Goal: Information Seeking & Learning: Learn about a topic

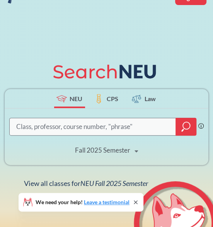
scroll to position [43, 0]
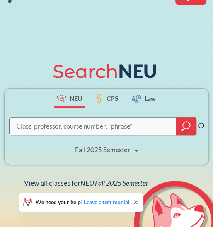
click at [110, 98] on span "CPS" at bounding box center [113, 98] width 12 height 9
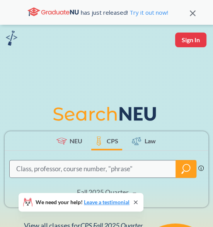
click at [72, 146] on label "NEU" at bounding box center [69, 140] width 31 height 19
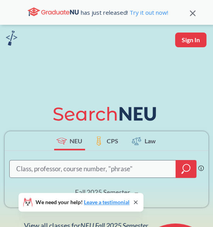
click at [75, 165] on input "search" at bounding box center [92, 168] width 155 height 15
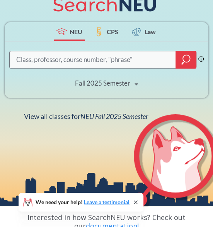
scroll to position [121, 0]
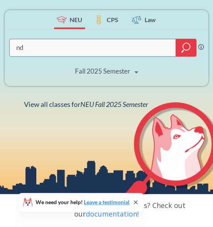
type input "nd"
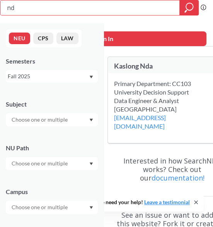
type input "n"
click at [118, 8] on input "search" at bounding box center [90, 7] width 168 height 13
type input "4918"
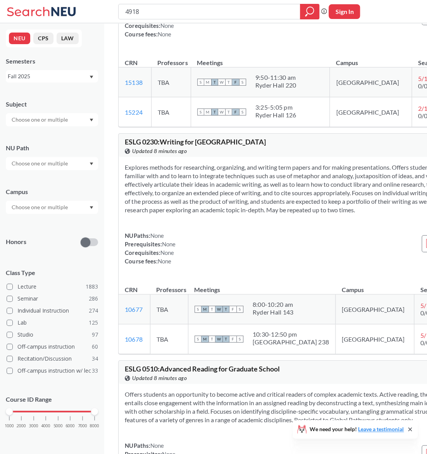
scroll to position [1112, 0]
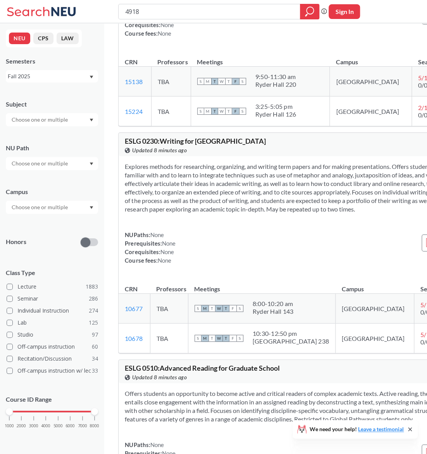
click at [124, 12] on input "4918" at bounding box center [209, 11] width 170 height 13
type input "POLS 4918"
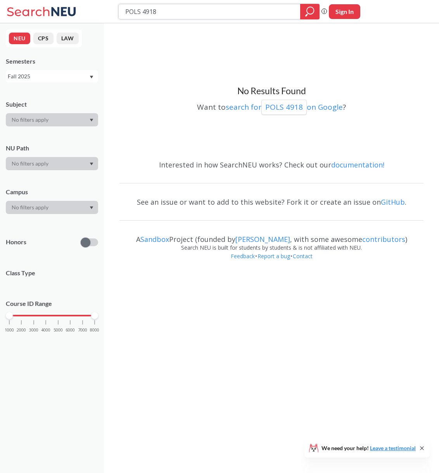
click at [160, 15] on input "POLS 4918" at bounding box center [209, 11] width 170 height 13
type input "PHIL 1112"
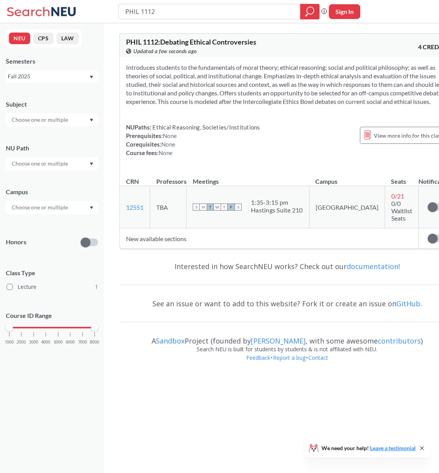
click at [213, 214] on div "Hastings Suite 210" at bounding box center [277, 210] width 52 height 8
click at [213, 215] on span "0/0 Waitlist Seats" at bounding box center [401, 210] width 21 height 22
click at [187, 7] on input "PHIL 1112" at bounding box center [209, 11] width 170 height 13
type input "PHIL 1145"
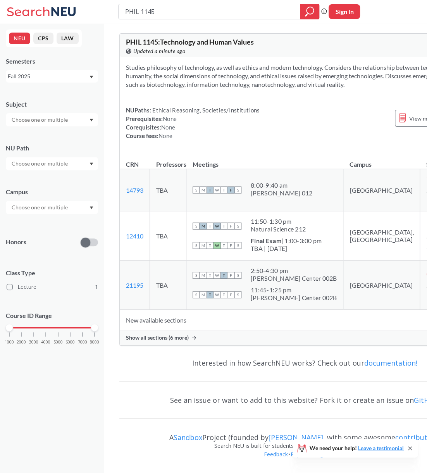
click at [164, 14] on input "PHIL 1145" at bounding box center [209, 11] width 170 height 13
type input "PHIL 1120"
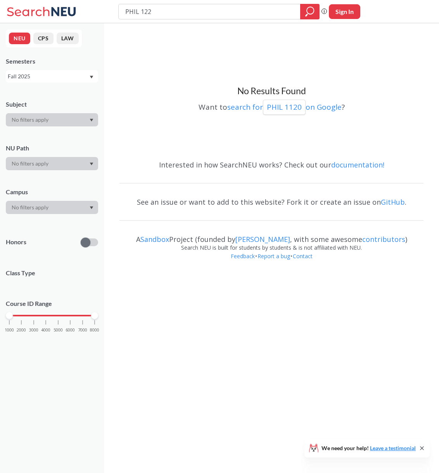
type input "PHIL 1220"
type input "PHIL 1300"
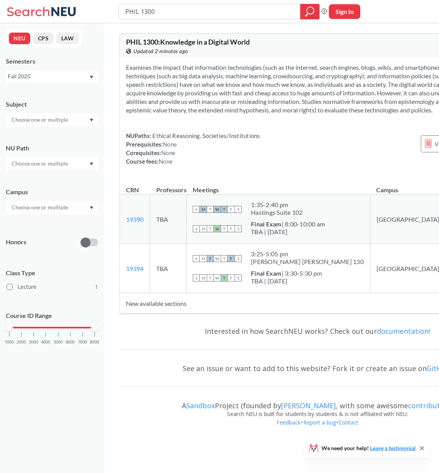
click at [178, 14] on input "PHIL" at bounding box center [209, 11] width 170 height 13
type input "P"
type input "ACCT 2301"
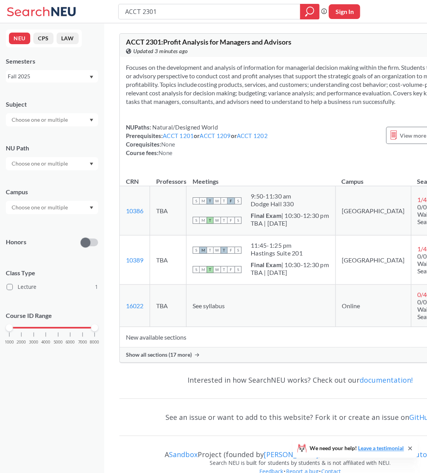
click at [213, 143] on div "View more info for this class" at bounding box center [429, 135] width 87 height 25
type input "A"
type input "3418"
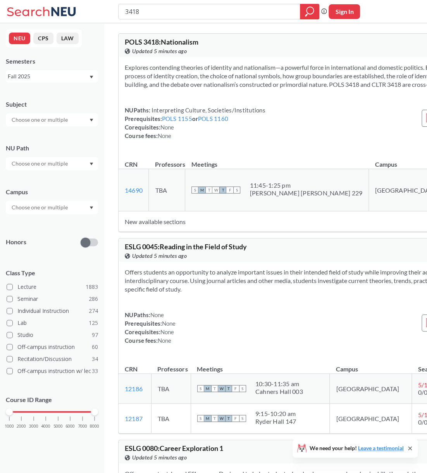
type input "3"
type input "1001"
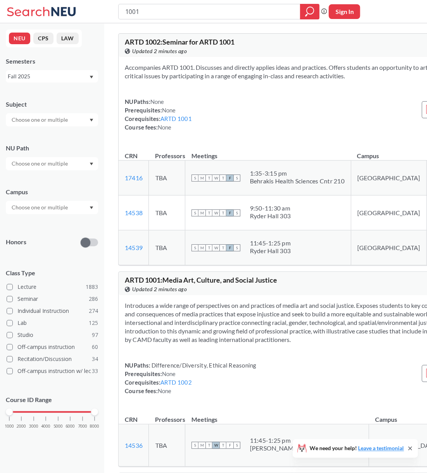
click at [126, 13] on input "1001" at bounding box center [209, 11] width 170 height 13
type input "MUSC 1001"
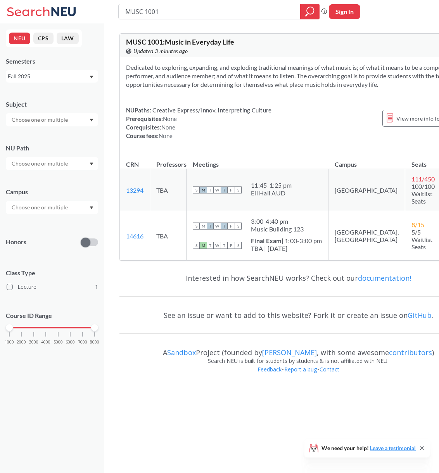
click at [213, 123] on span "View more info for this class" at bounding box center [430, 119] width 69 height 10
type input "M"
